Goal: Transaction & Acquisition: Book appointment/travel/reservation

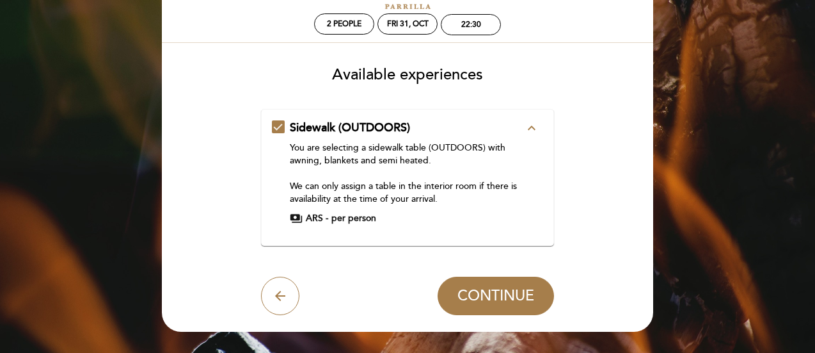
scroll to position [49, 0]
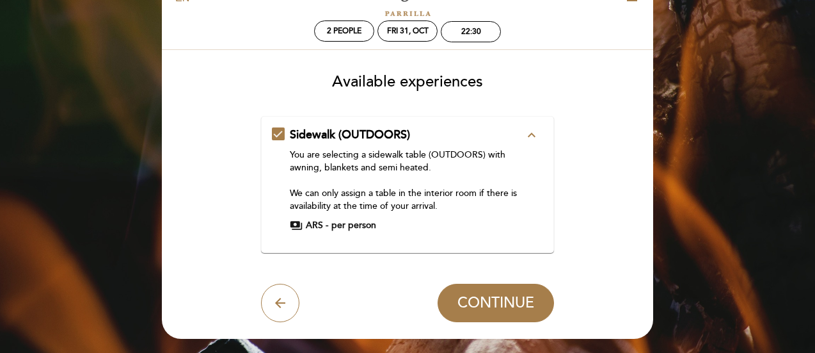
click at [530, 131] on icon "expand_less" at bounding box center [531, 134] width 15 height 15
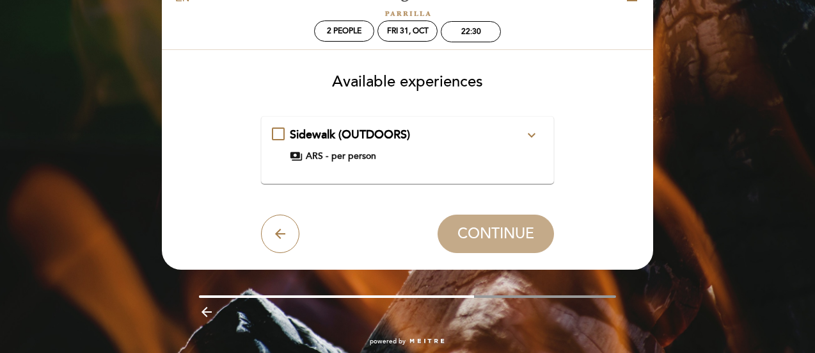
click at [530, 131] on icon "expand_more" at bounding box center [531, 134] width 15 height 15
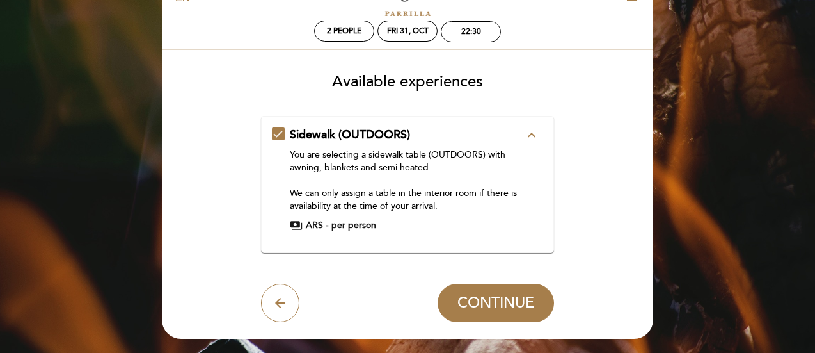
click at [436, 204] on div "You are selecting a sidewalk table (OUTDOORS) with awning, blankets and semi he…" at bounding box center [407, 180] width 235 height 64
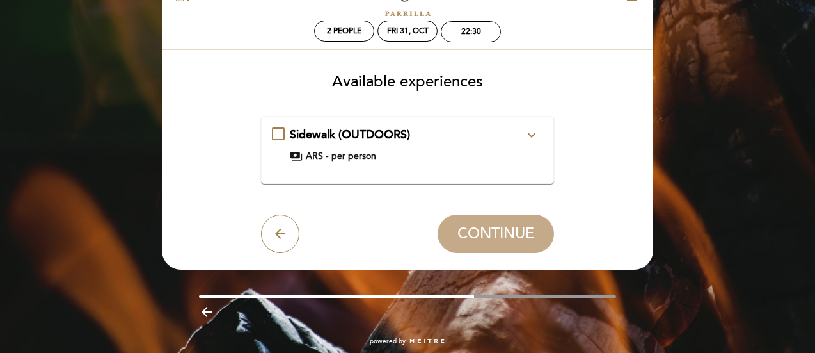
click at [418, 159] on div "payments ARS - per person" at bounding box center [407, 156] width 235 height 13
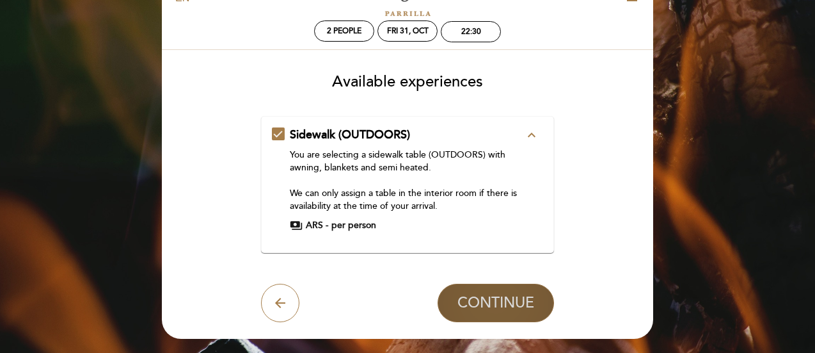
click at [501, 301] on span "CONTINUE" at bounding box center [496, 303] width 77 height 18
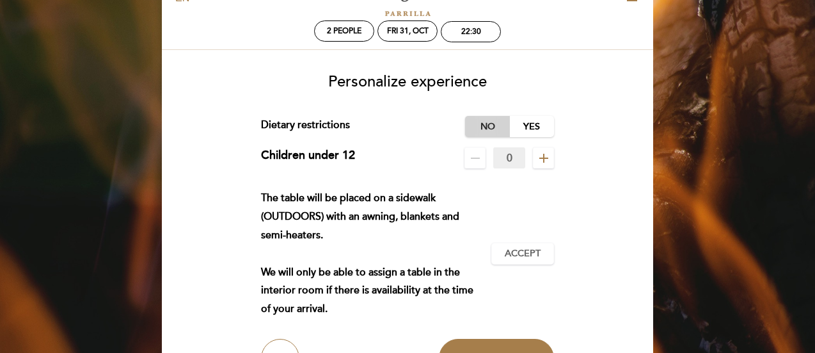
click at [488, 126] on label "No" at bounding box center [487, 126] width 45 height 21
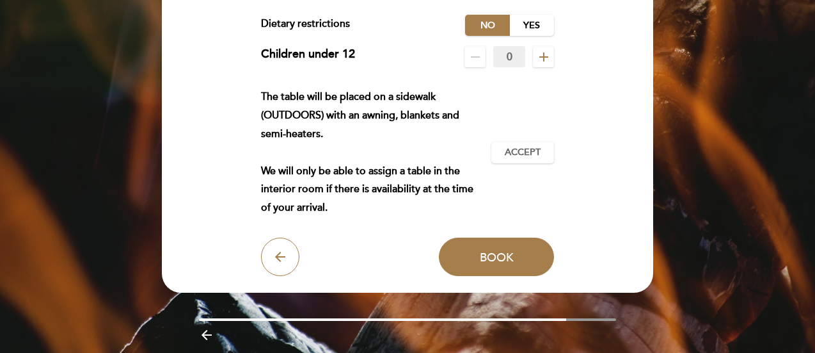
scroll to position [154, 0]
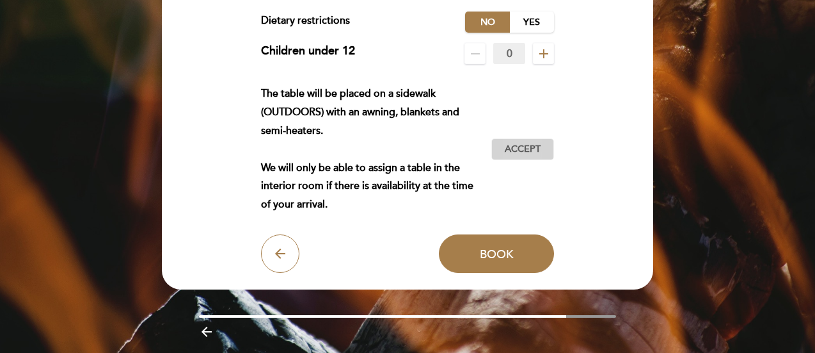
click at [520, 152] on span "Accept" at bounding box center [523, 149] width 36 height 13
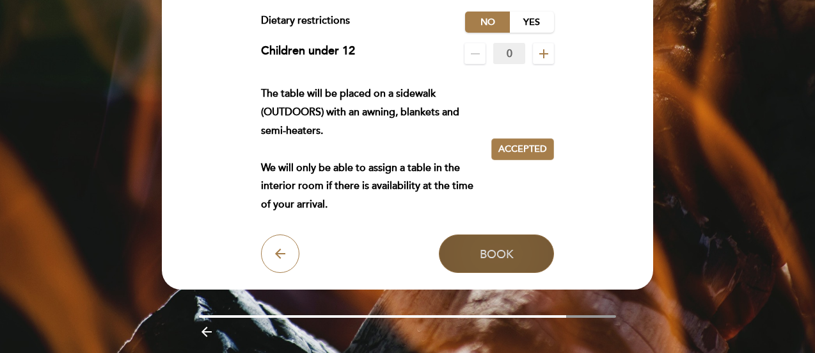
scroll to position [0, 0]
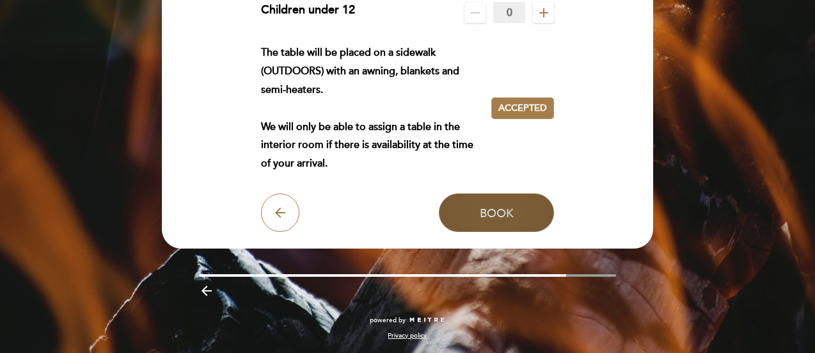
click at [494, 212] on span "Book" at bounding box center [497, 212] width 34 height 14
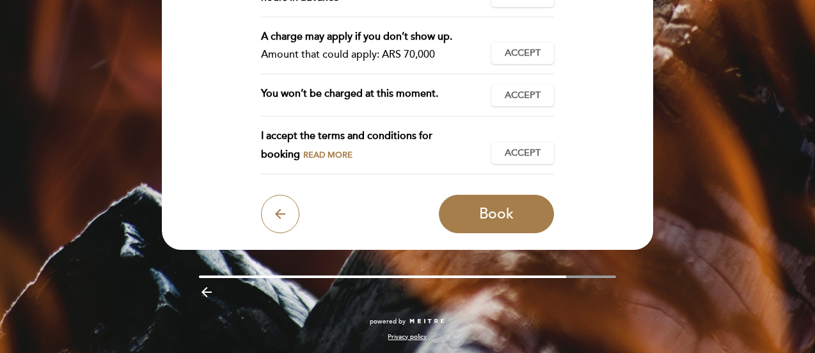
scroll to position [383, 0]
click at [513, 147] on span "Accept" at bounding box center [523, 153] width 36 height 13
click at [522, 90] on span "Accept" at bounding box center [523, 95] width 36 height 13
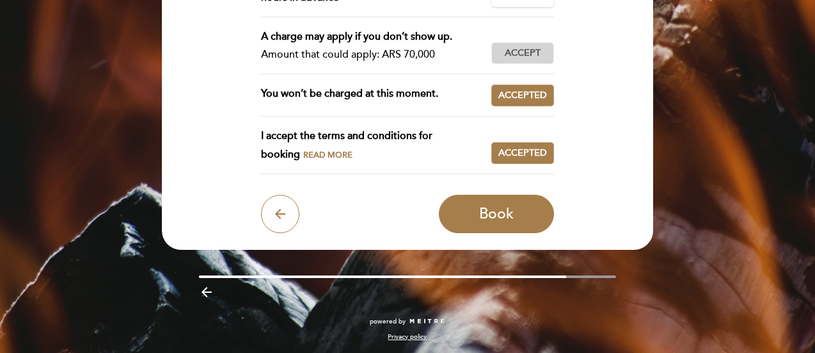
click at [509, 60] on button "Accept Accepted" at bounding box center [523, 53] width 63 height 22
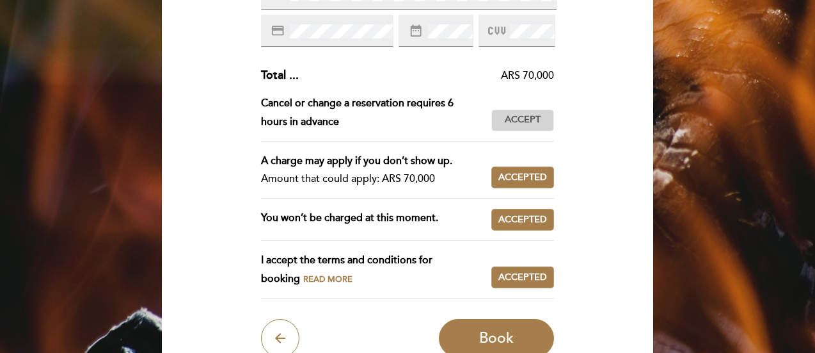
click at [522, 118] on span "Accept" at bounding box center [523, 119] width 36 height 13
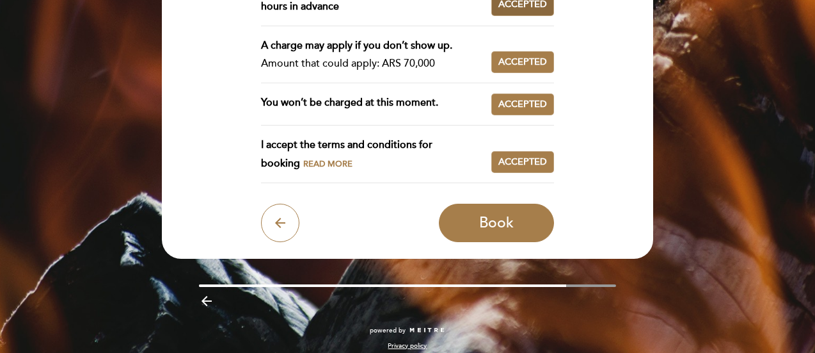
scroll to position [379, 0]
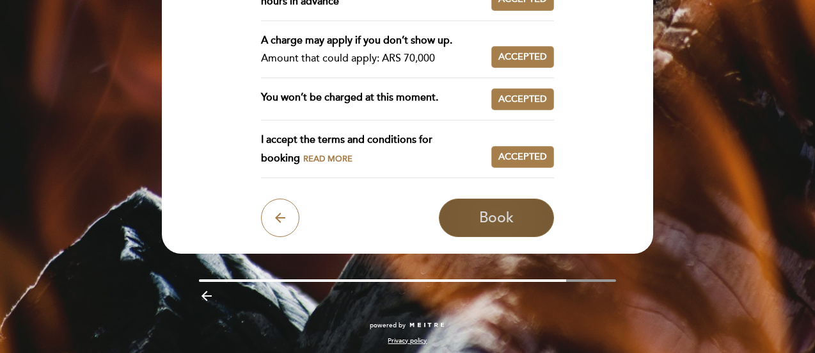
click at [479, 225] on span "Book" at bounding box center [496, 218] width 35 height 18
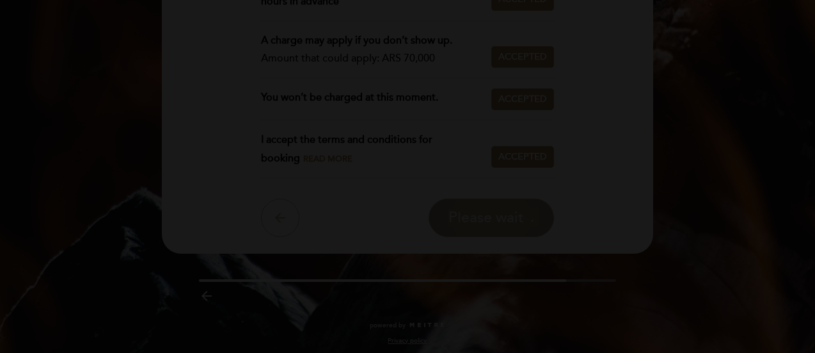
scroll to position [1, 0]
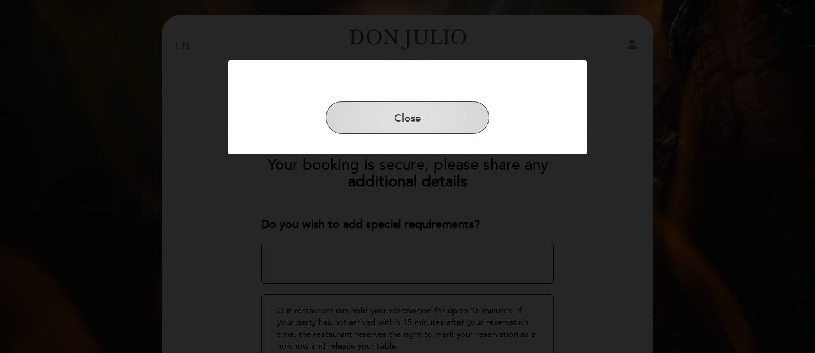
click at [444, 128] on button "Close" at bounding box center [408, 117] width 164 height 33
